Goal: Complete application form: Complete application form

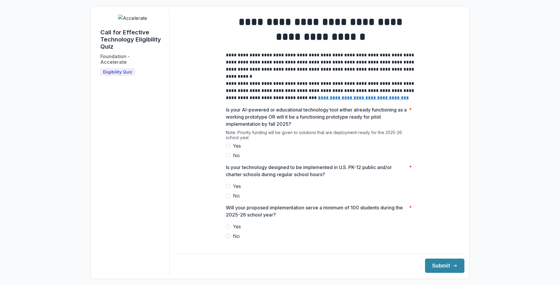
click at [235, 148] on span "Yes" at bounding box center [237, 145] width 8 height 7
click at [229, 189] on label "Yes" at bounding box center [320, 185] width 189 height 7
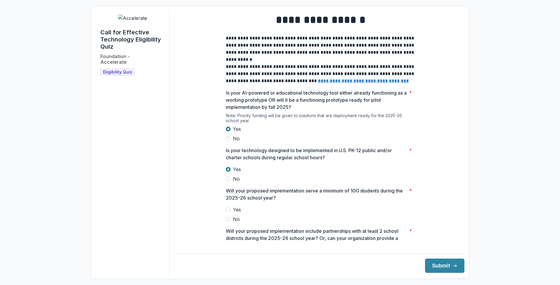
scroll to position [20, 0]
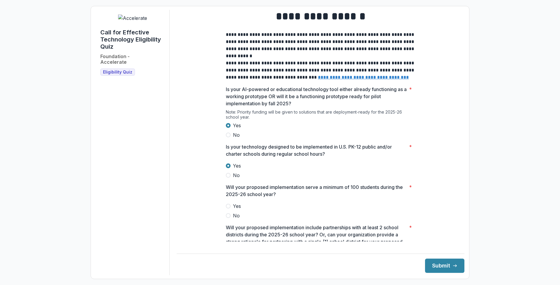
click at [234, 209] on span "Yes" at bounding box center [237, 205] width 8 height 7
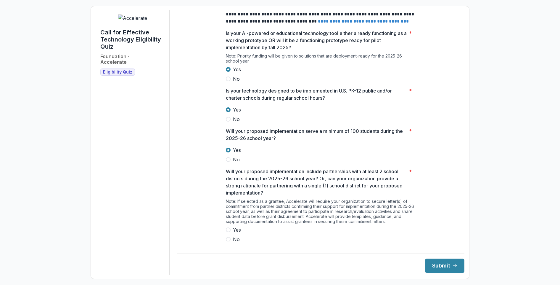
click at [235, 232] on span "Yes" at bounding box center [237, 229] width 8 height 7
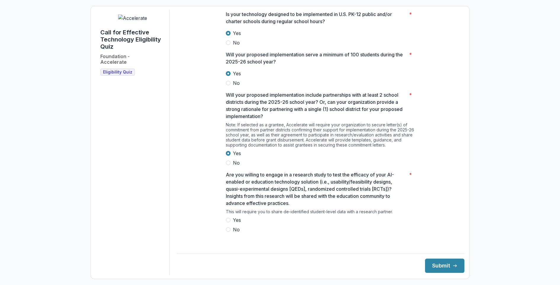
click at [233, 223] on span "Yes" at bounding box center [237, 219] width 8 height 7
click at [445, 266] on button "Submit" at bounding box center [444, 265] width 39 height 14
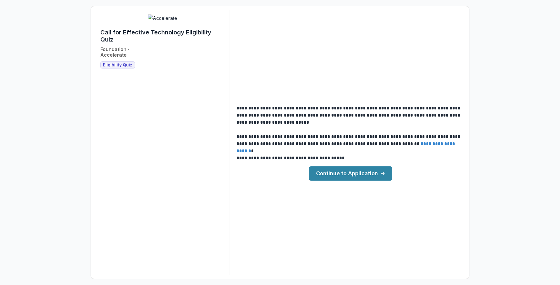
click at [360, 175] on link "Continue to Application" at bounding box center [350, 173] width 83 height 14
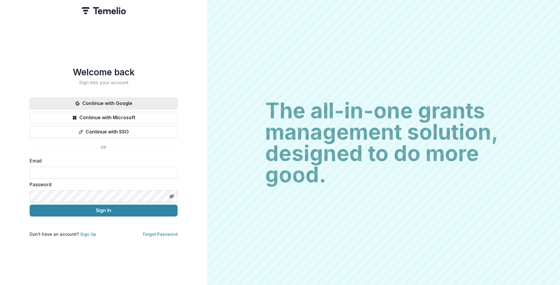
click at [170, 100] on button "Continue with Google" at bounding box center [104, 103] width 148 height 12
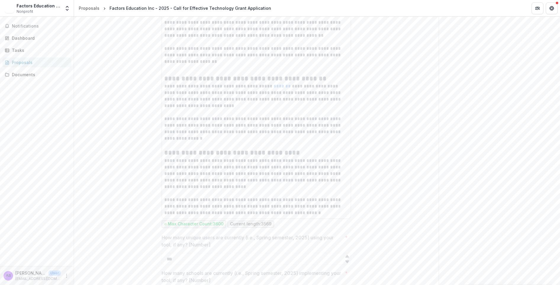
scroll to position [1422, 0]
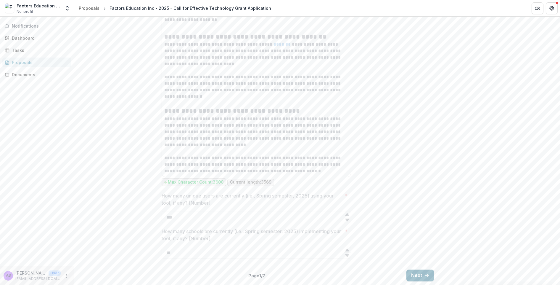
click at [417, 279] on button "Next" at bounding box center [420, 275] width 28 height 12
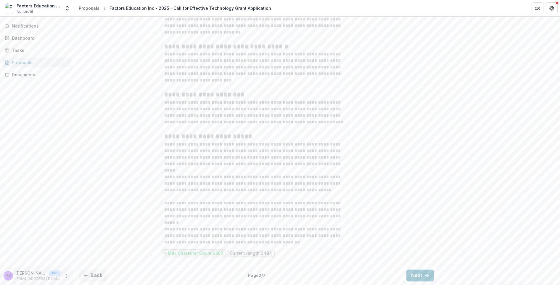
scroll to position [3020, 0]
click at [409, 274] on button "Next" at bounding box center [420, 275] width 28 height 12
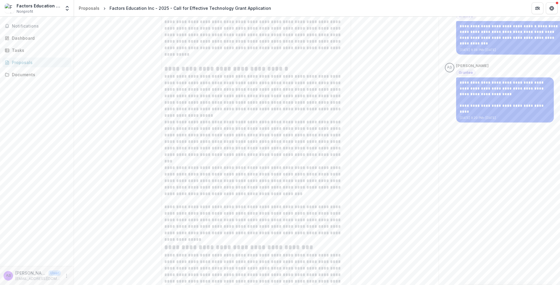
scroll to position [941, 0]
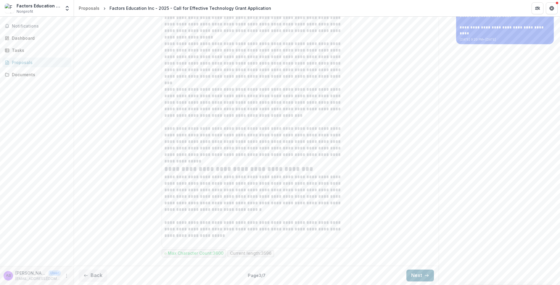
click at [421, 277] on button "Next" at bounding box center [420, 275] width 28 height 12
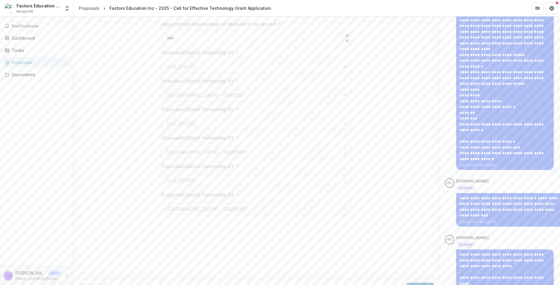
scroll to position [670, 0]
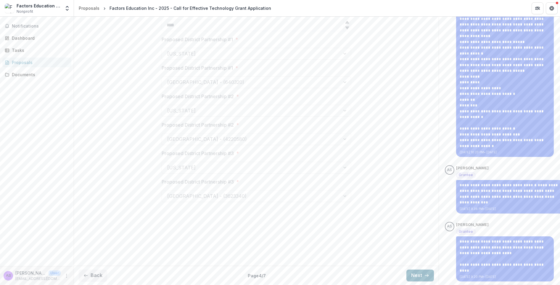
click at [410, 278] on button "Next" at bounding box center [420, 275] width 28 height 12
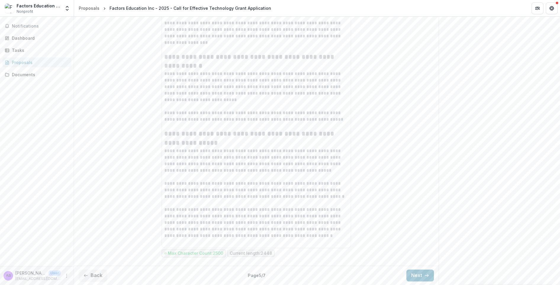
scroll to position [2341, 0]
click at [412, 271] on button "Next" at bounding box center [420, 275] width 28 height 12
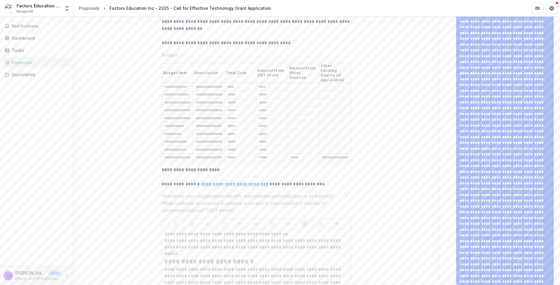
scroll to position [186, 0]
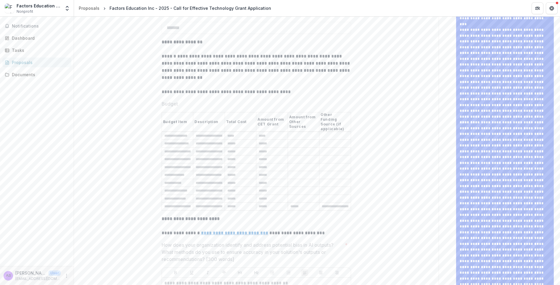
click at [163, 131] on th "Budget Item" at bounding box center [178, 122] width 32 height 20
drag, startPoint x: 164, startPoint y: 162, endPoint x: 184, endPoint y: 165, distance: 20.7
click at [184, 131] on th "Budget Item" at bounding box center [178, 122] width 32 height 20
click at [273, 210] on table "**********" at bounding box center [256, 161] width 189 height 98
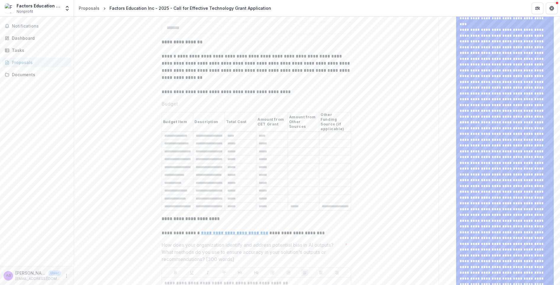
drag, startPoint x: 162, startPoint y: 160, endPoint x: 145, endPoint y: 152, distance: 18.7
click at [167, 161] on table "**********" at bounding box center [256, 161] width 189 height 98
click at [272, 210] on table "**********" at bounding box center [256, 161] width 189 height 98
drag, startPoint x: 162, startPoint y: 161, endPoint x: 165, endPoint y: 158, distance: 3.8
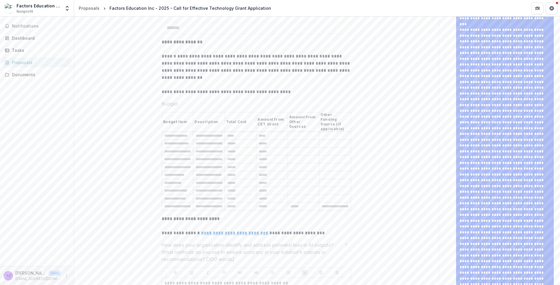
click at [165, 158] on table "**********" at bounding box center [256, 161] width 189 height 98
click at [269, 210] on table "**********" at bounding box center [256, 161] width 189 height 98
copy table "Budget Item Description Total Cost Amount from CET Grant Amount from Other Sour…"
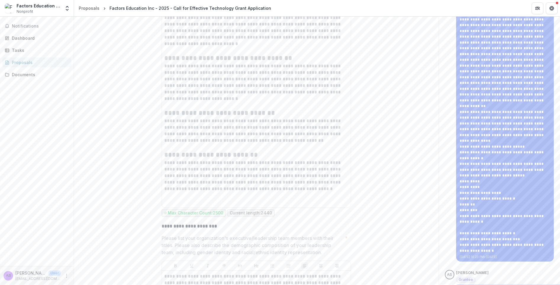
scroll to position [811, 0]
